Goal: Information Seeking & Learning: Learn about a topic

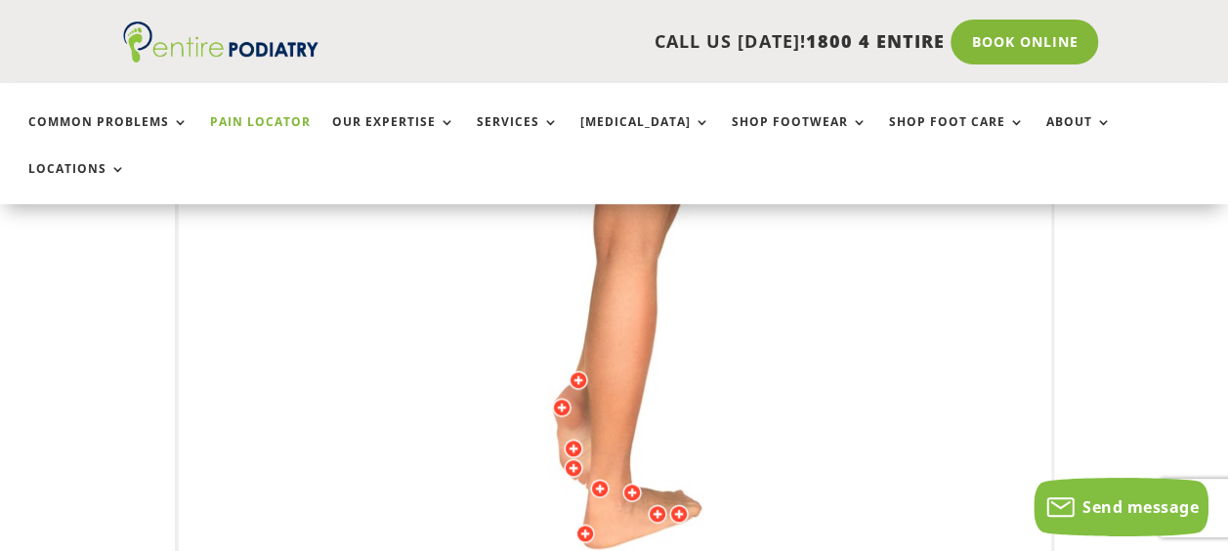
scroll to position [632, 0]
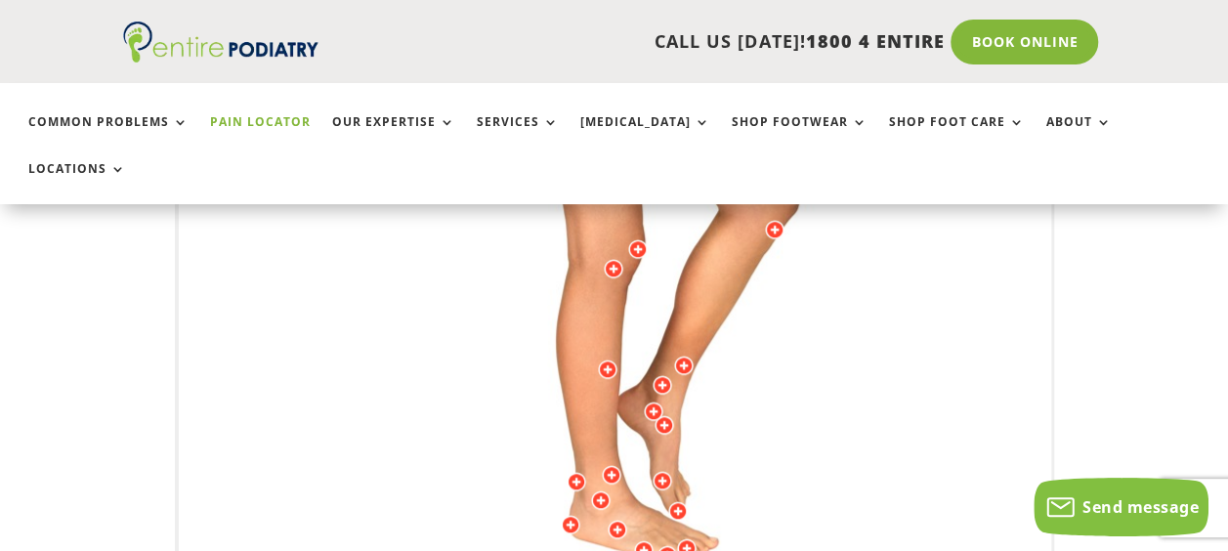
click at [648, 486] on img at bounding box center [614, 258] width 539 height 782
click at [602, 490] on div at bounding box center [601, 500] width 20 height 20
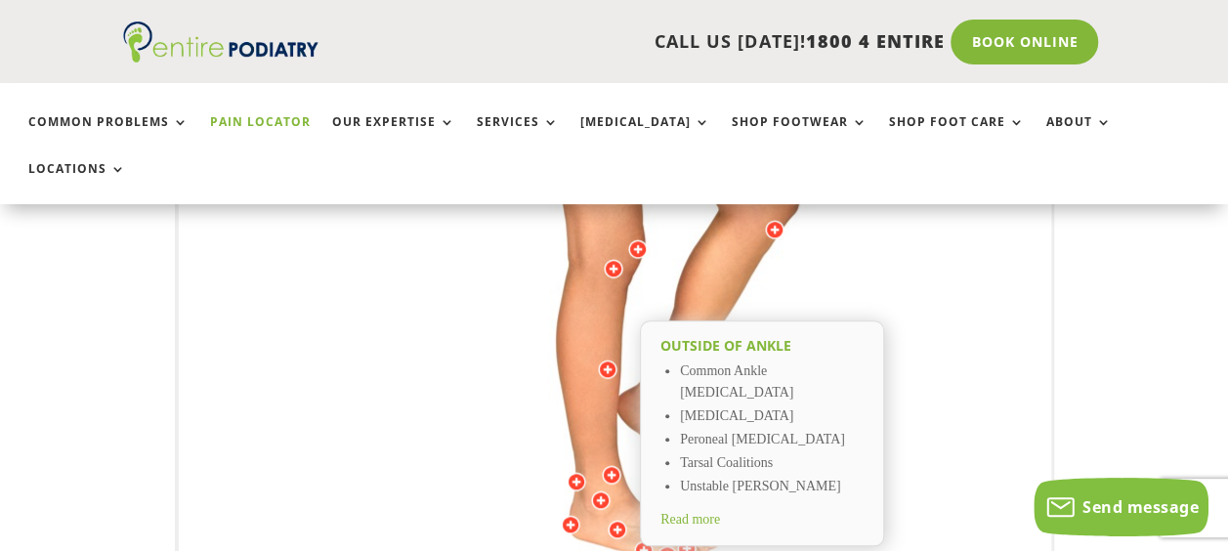
click at [690, 512] on span "Read more" at bounding box center [690, 519] width 60 height 15
click at [619, 520] on div at bounding box center [618, 530] width 20 height 20
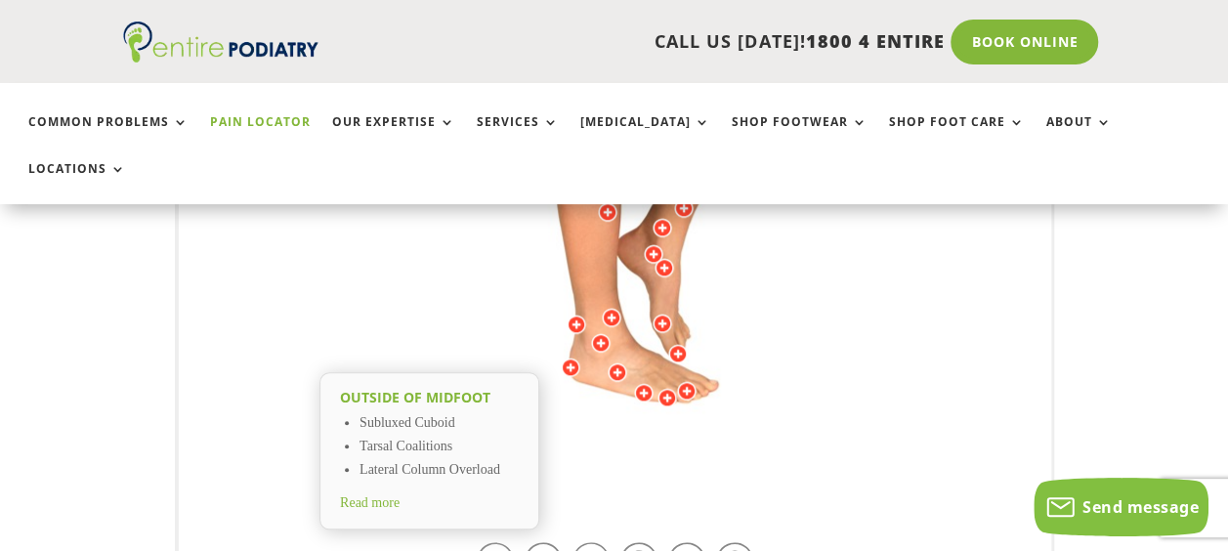
scroll to position [791, 0]
click at [393, 493] on span "Read more" at bounding box center [370, 500] width 60 height 15
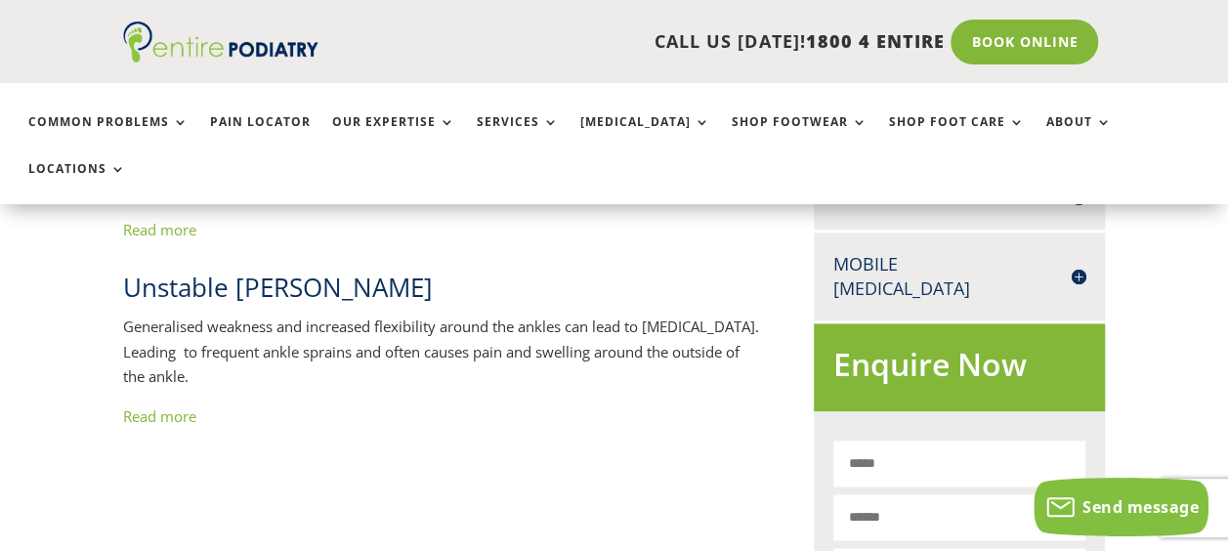
scroll to position [1040, 0]
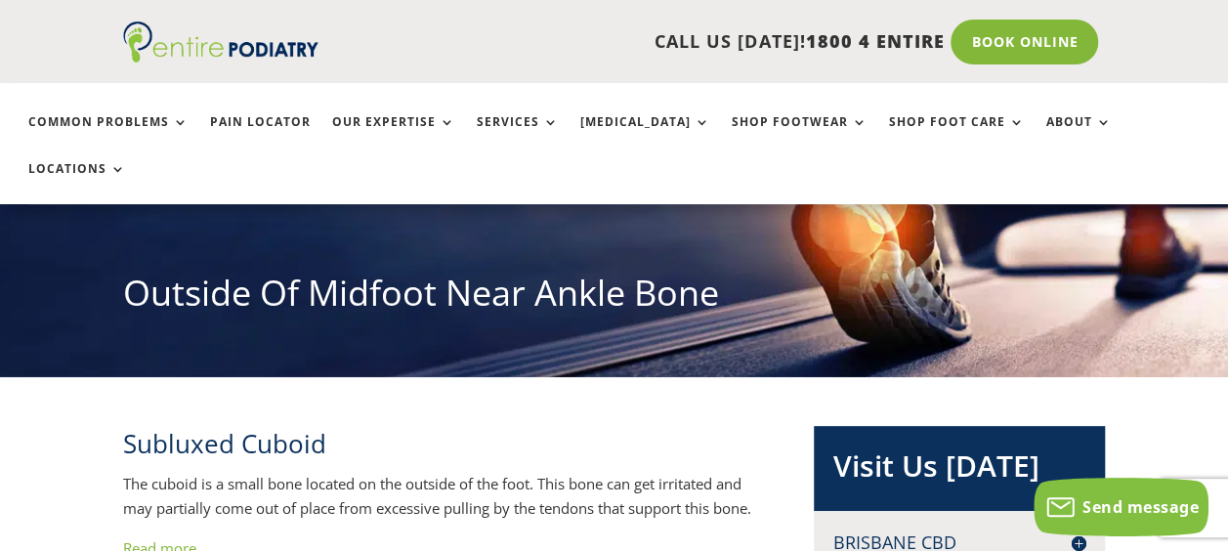
scroll to position [175, 0]
